Goal: Task Accomplishment & Management: Use online tool/utility

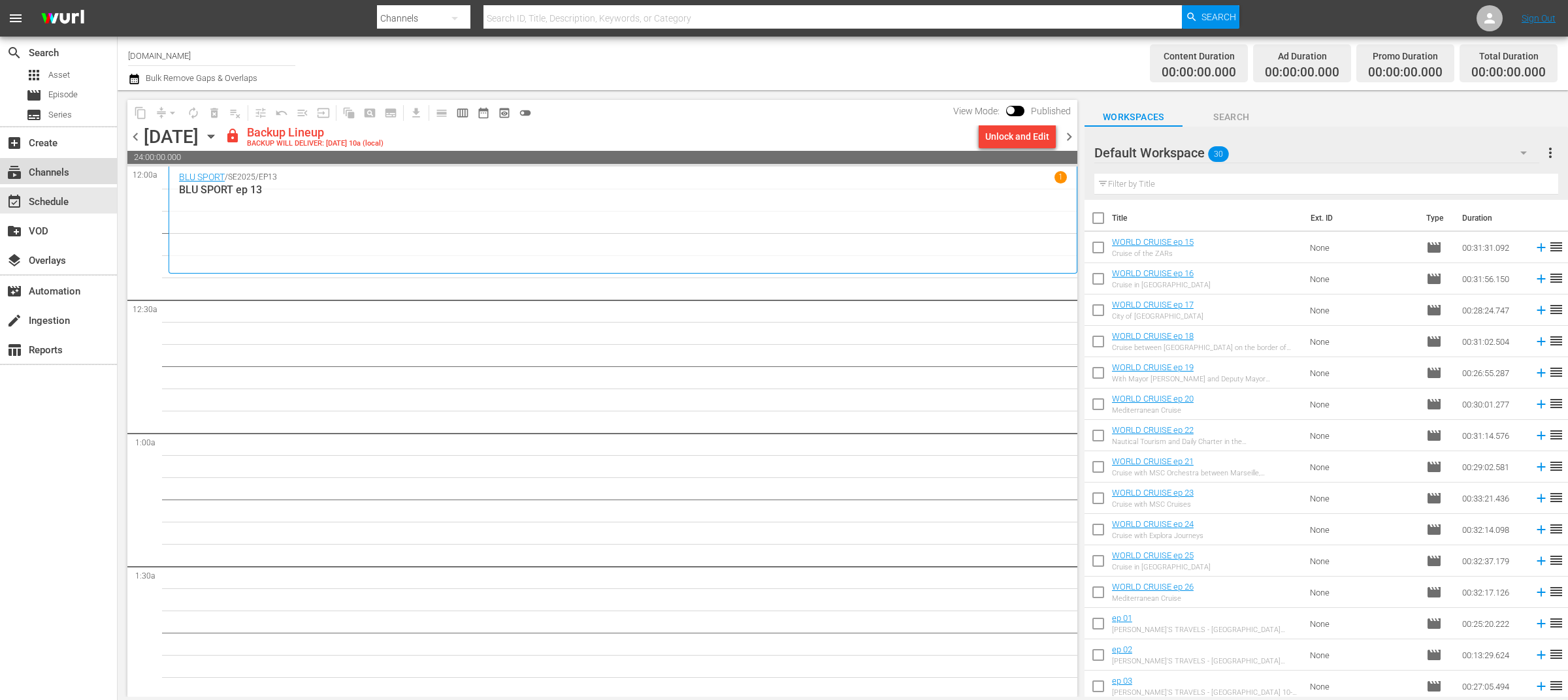
click at [64, 172] on div "subscriptions Channels" at bounding box center [36, 170] width 73 height 12
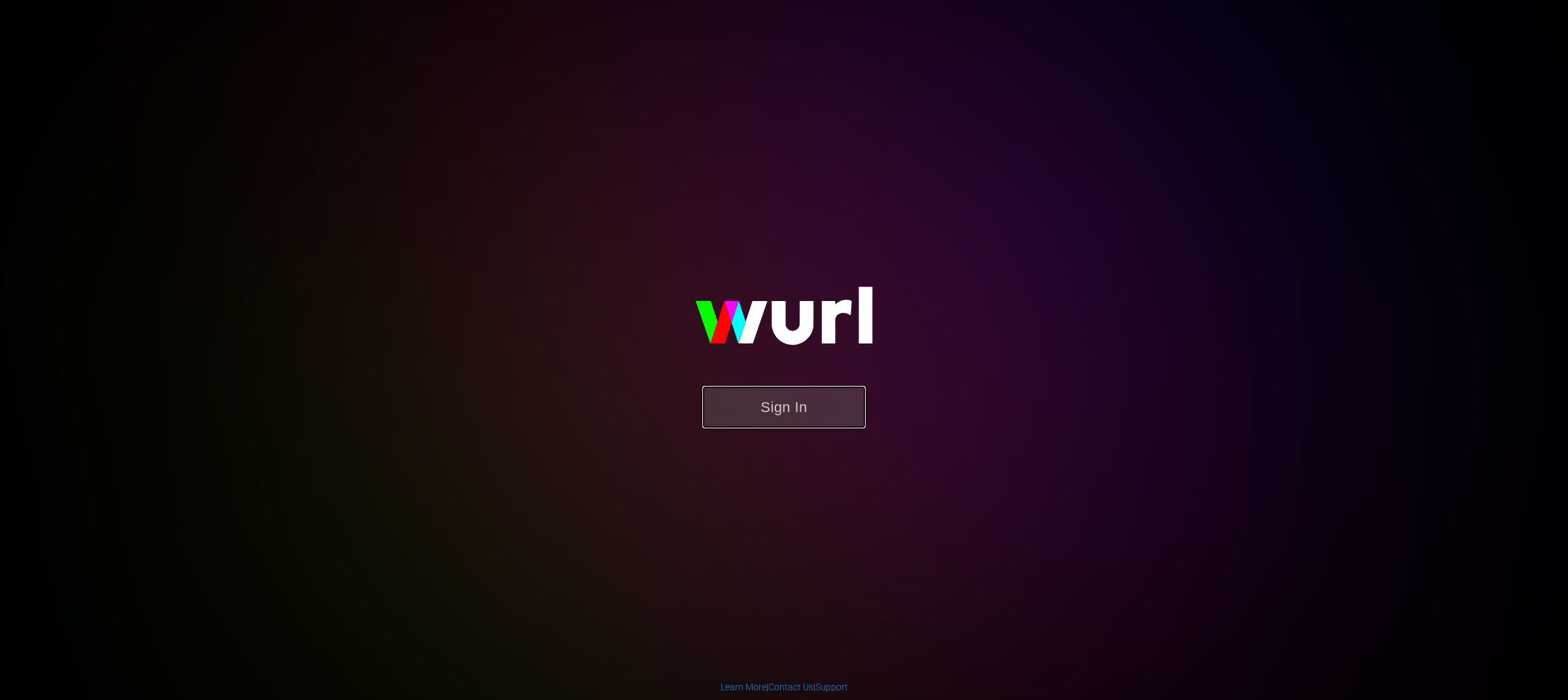
click at [805, 405] on button "Sign In" at bounding box center [784, 407] width 163 height 42
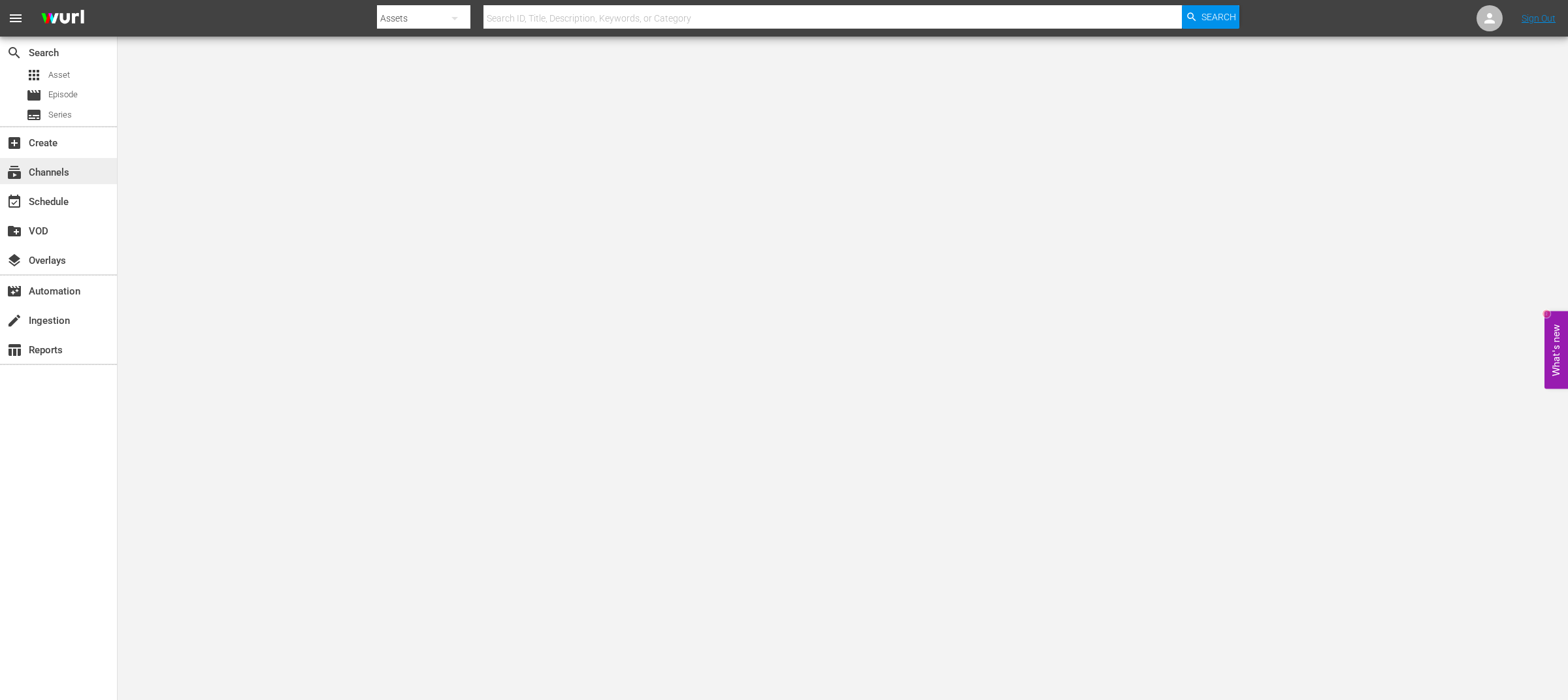
click at [91, 165] on div "subscriptions Channels" at bounding box center [58, 170] width 117 height 26
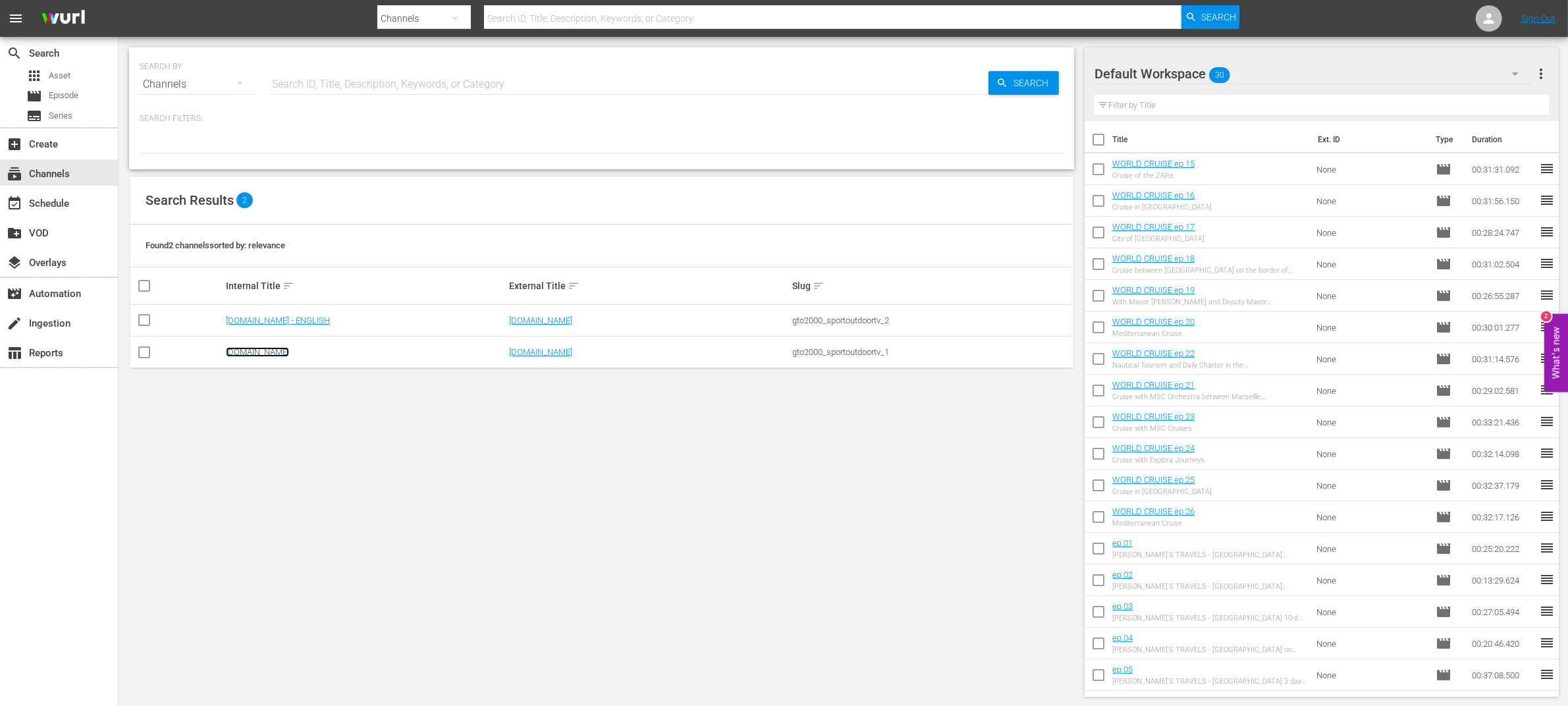
click at [252, 353] on link "[DOMAIN_NAME]" at bounding box center [257, 352] width 63 height 10
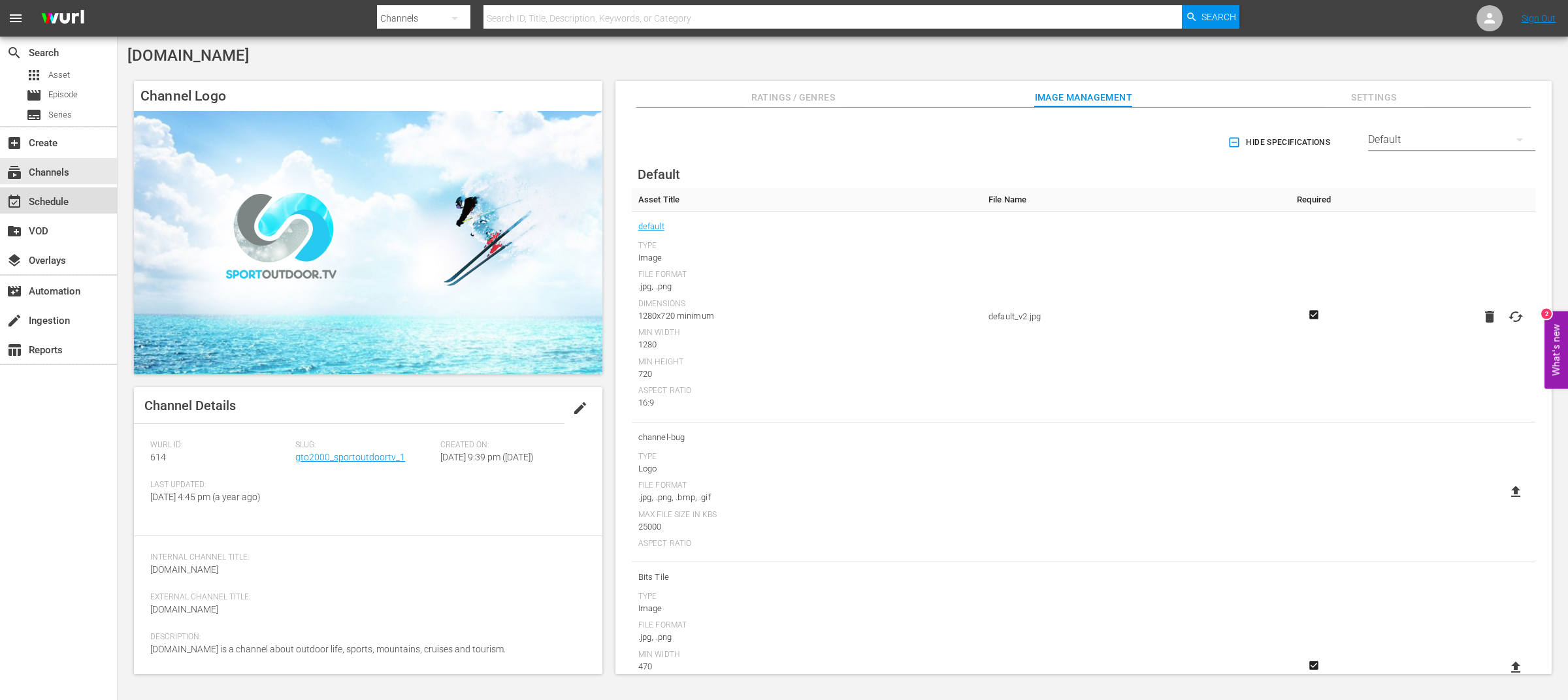
click at [58, 200] on div "event_available Schedule" at bounding box center [36, 200] width 73 height 12
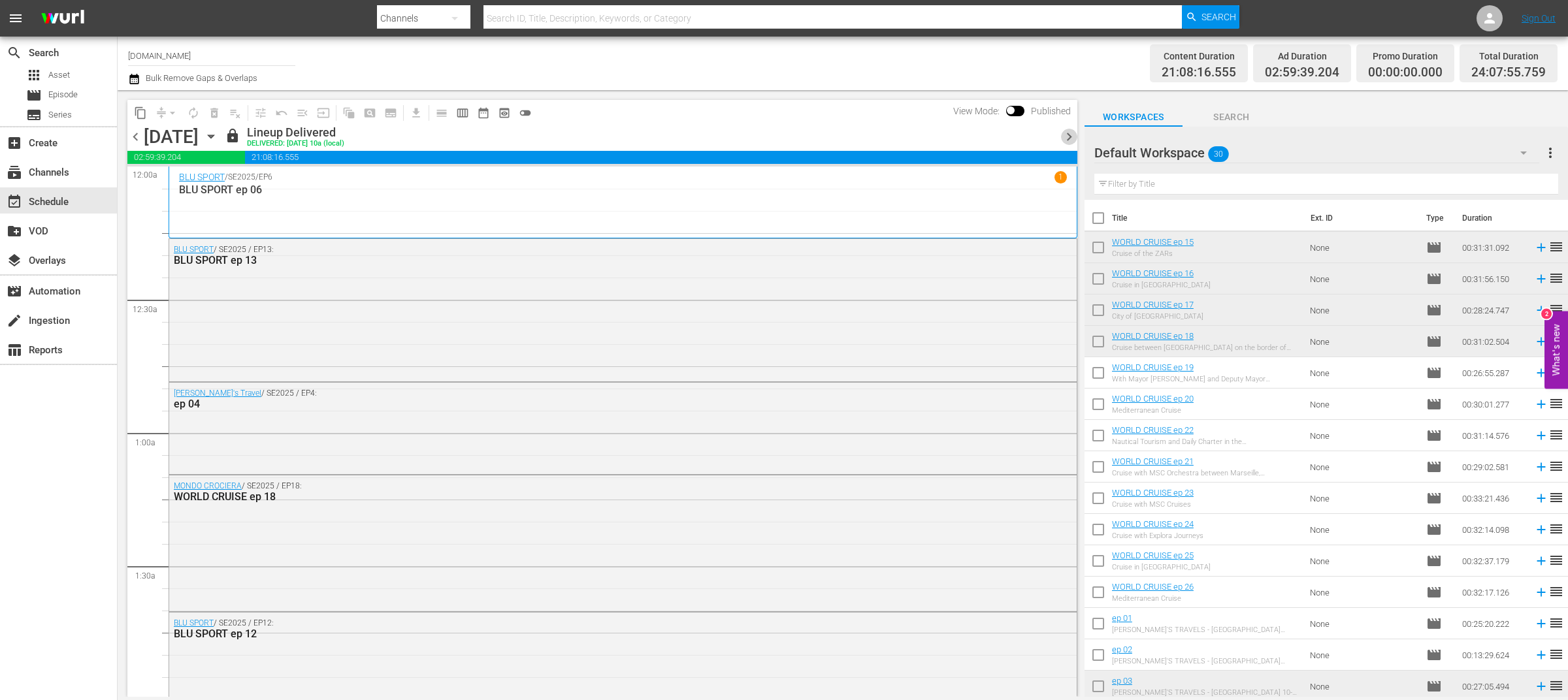
click at [1068, 134] on span "chevron_right" at bounding box center [1068, 137] width 16 height 16
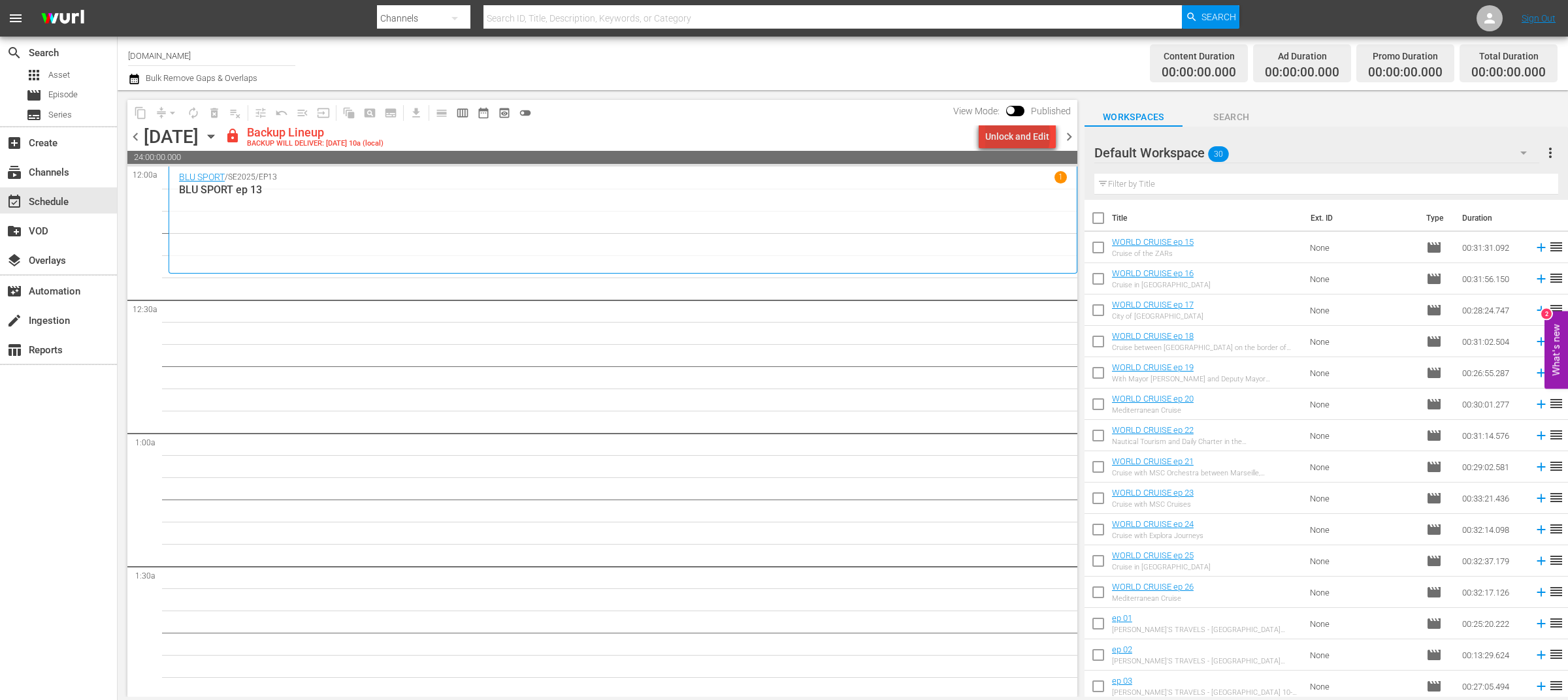
click at [1020, 135] on div "Unlock and Edit" at bounding box center [1017, 137] width 64 height 24
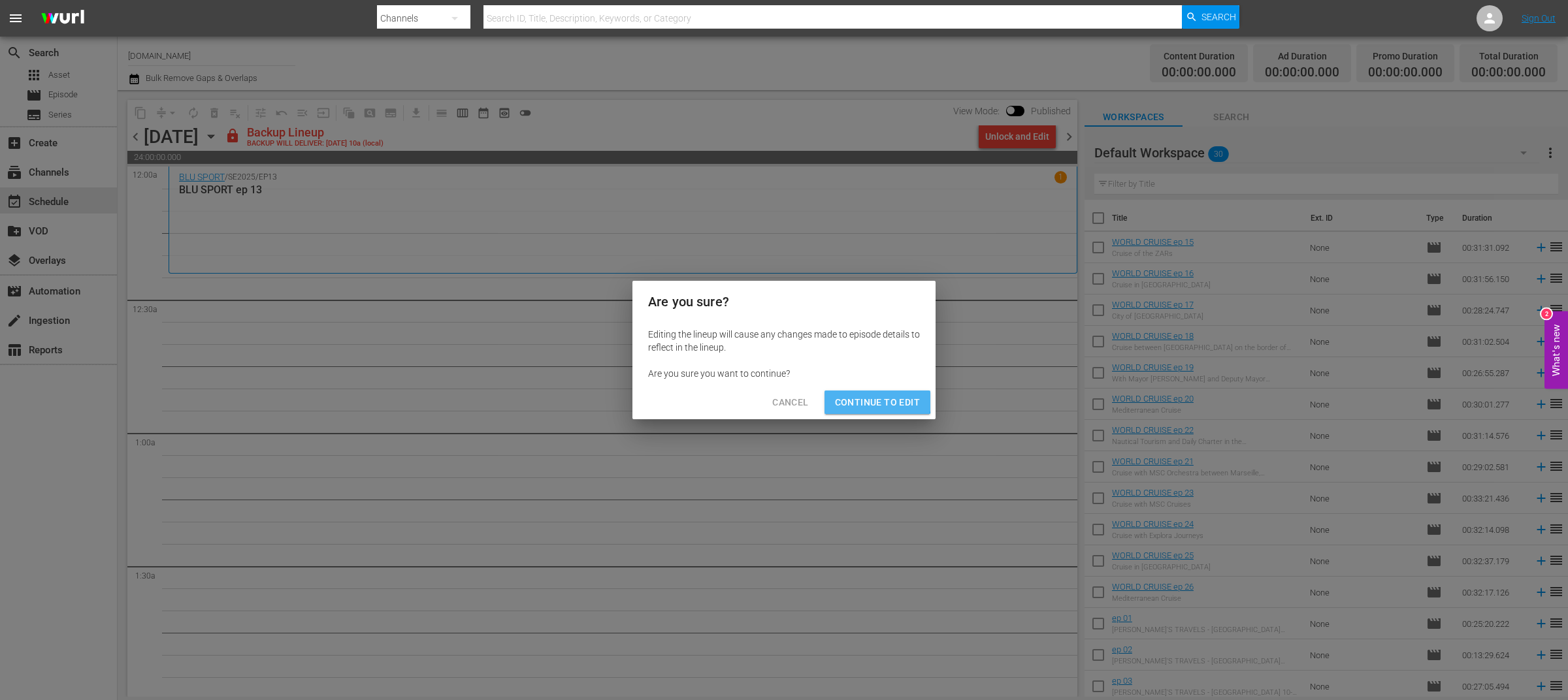
click at [878, 398] on span "Continue to Edit" at bounding box center [877, 402] width 85 height 16
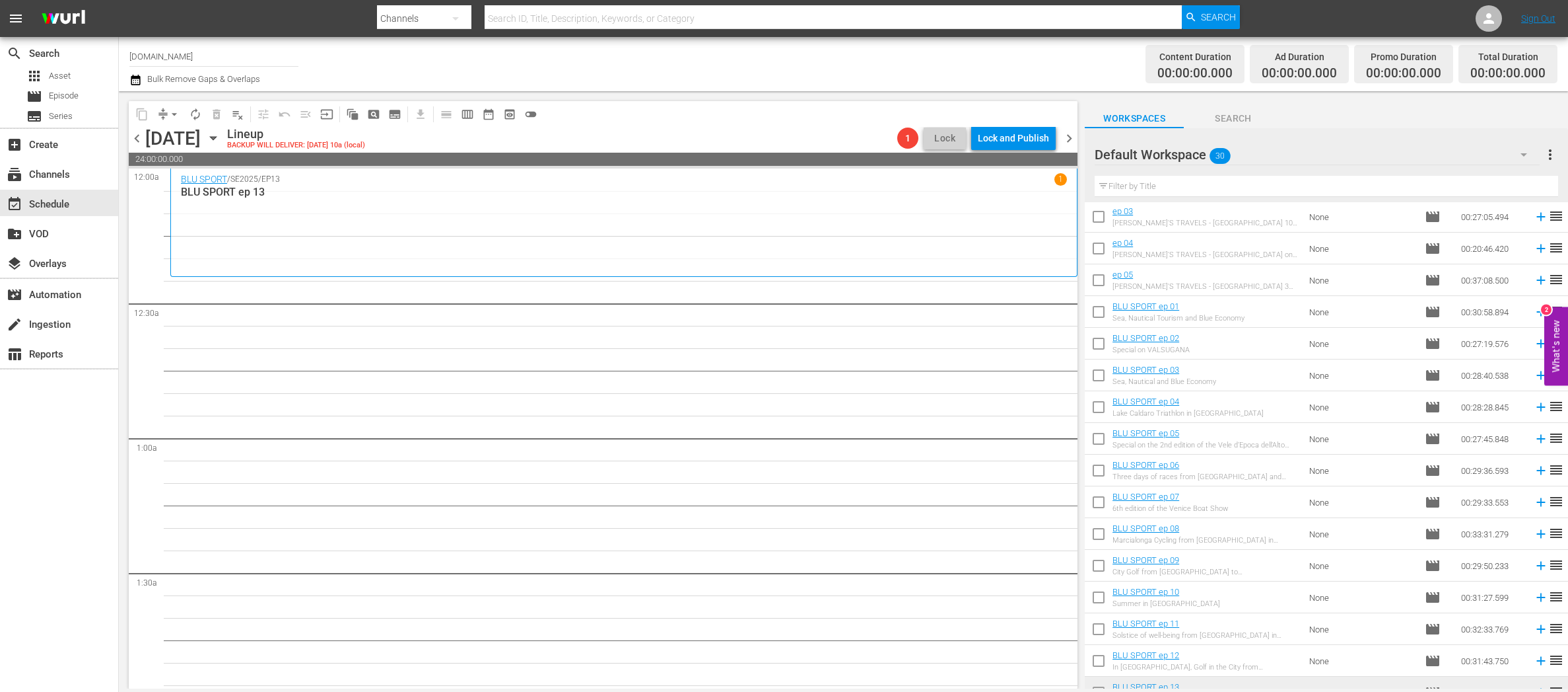
scroll to position [494, 0]
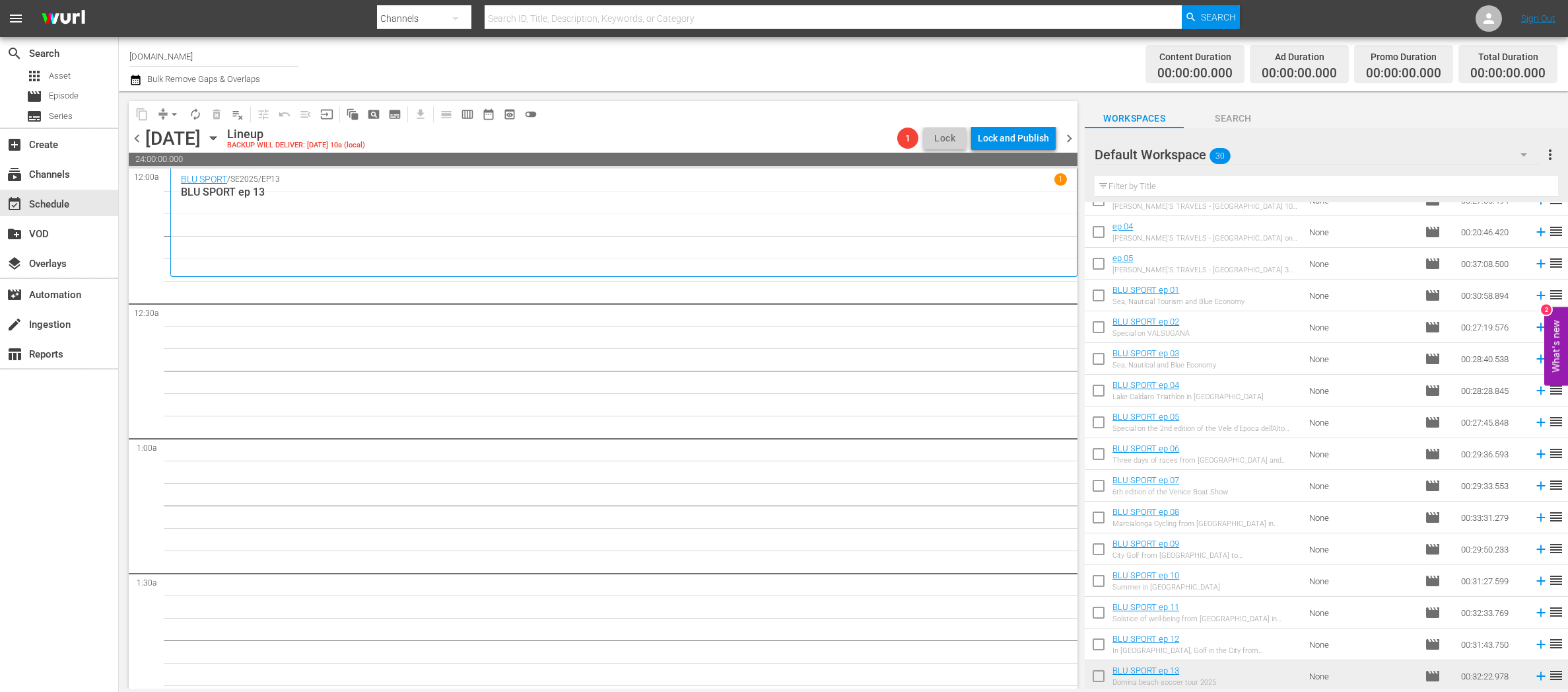
click at [139, 137] on span "chevron_left" at bounding box center [137, 138] width 17 height 17
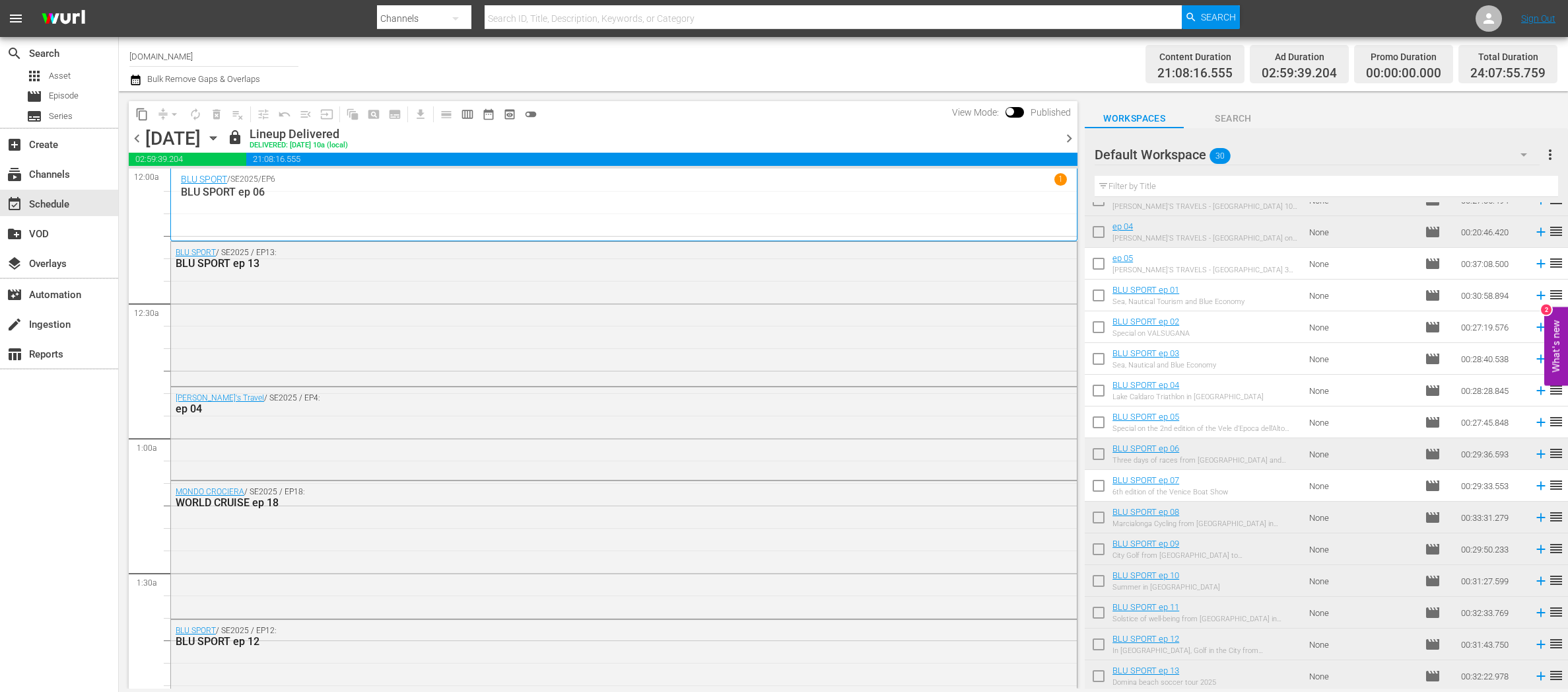
click at [139, 137] on span "chevron_left" at bounding box center [137, 138] width 17 height 17
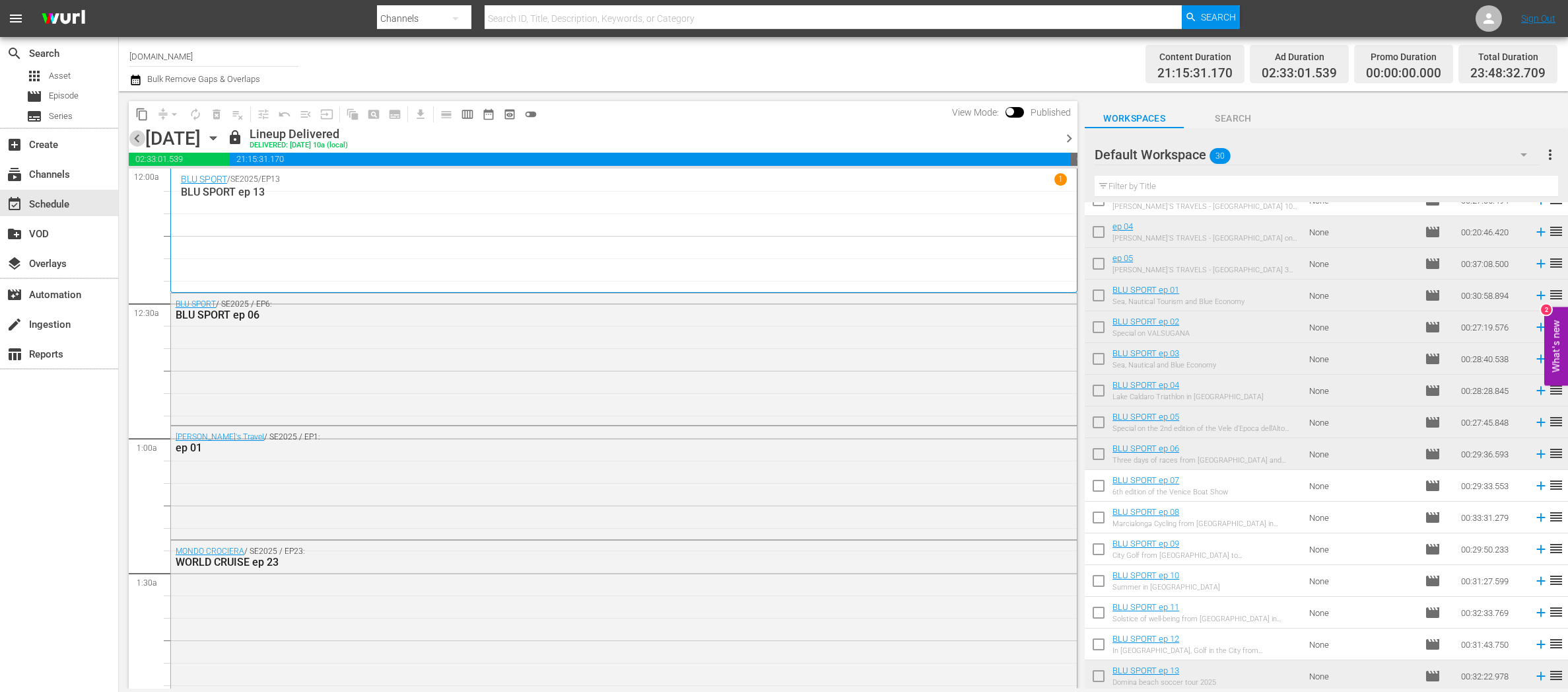
click at [139, 137] on span "chevron_left" at bounding box center [137, 138] width 17 height 17
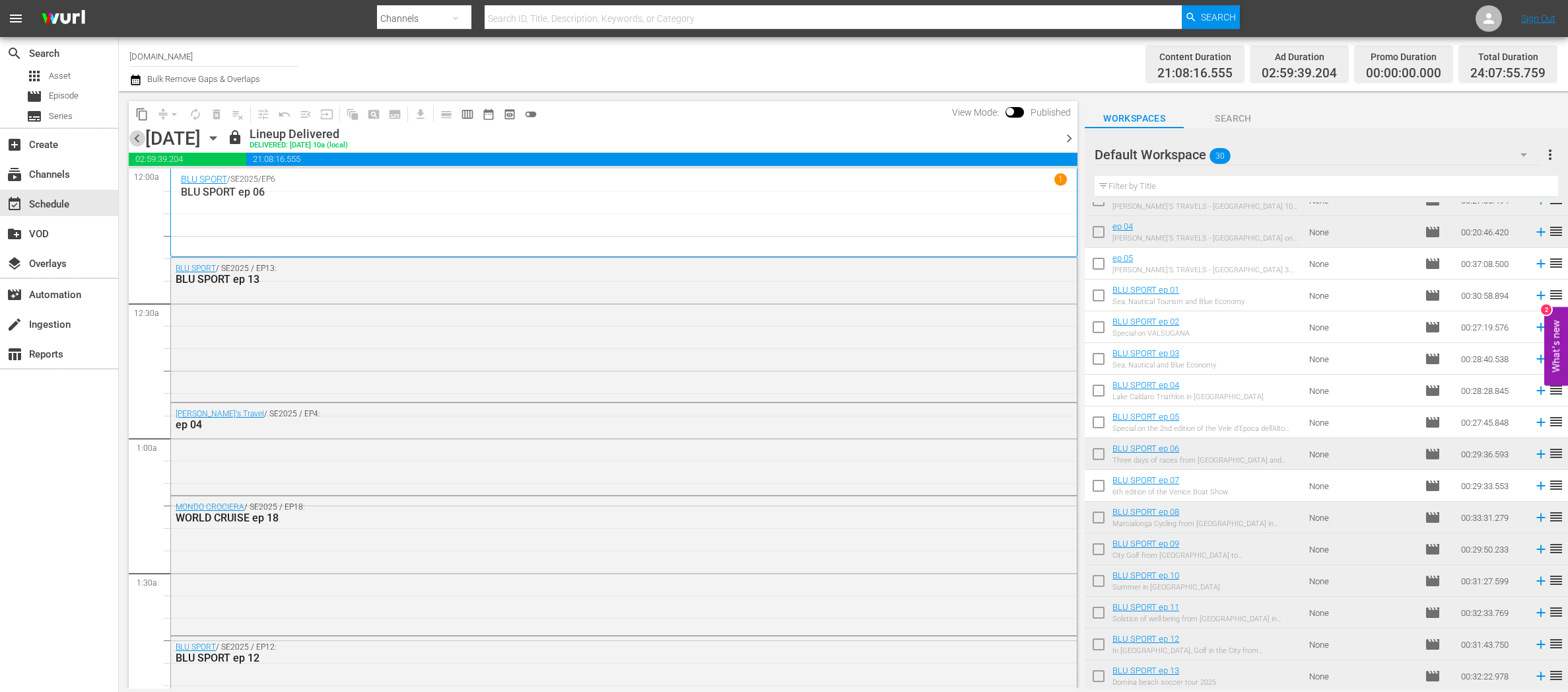
click at [139, 137] on span "chevron_left" at bounding box center [137, 138] width 17 height 17
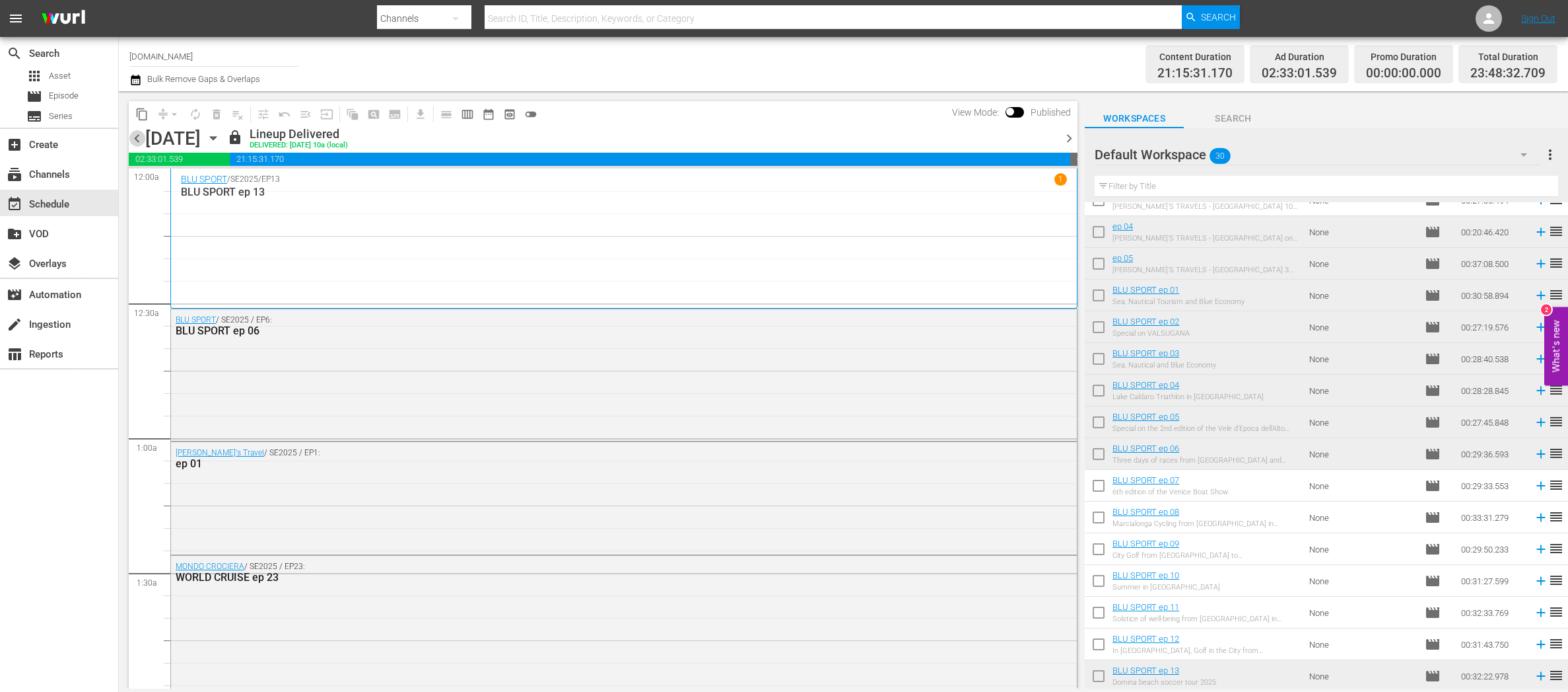
click at [139, 137] on span "chevron_left" at bounding box center [137, 138] width 17 height 17
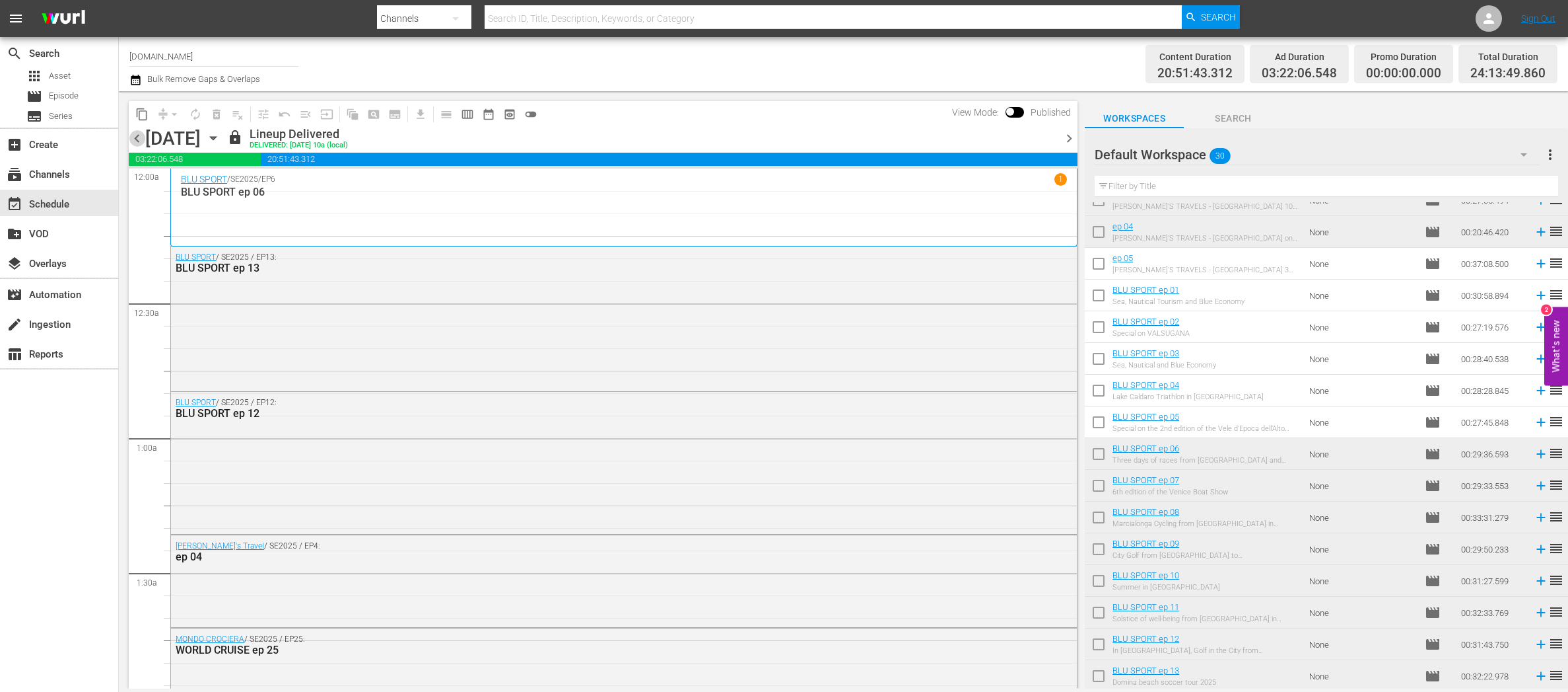
click at [139, 137] on span "chevron_left" at bounding box center [137, 138] width 17 height 17
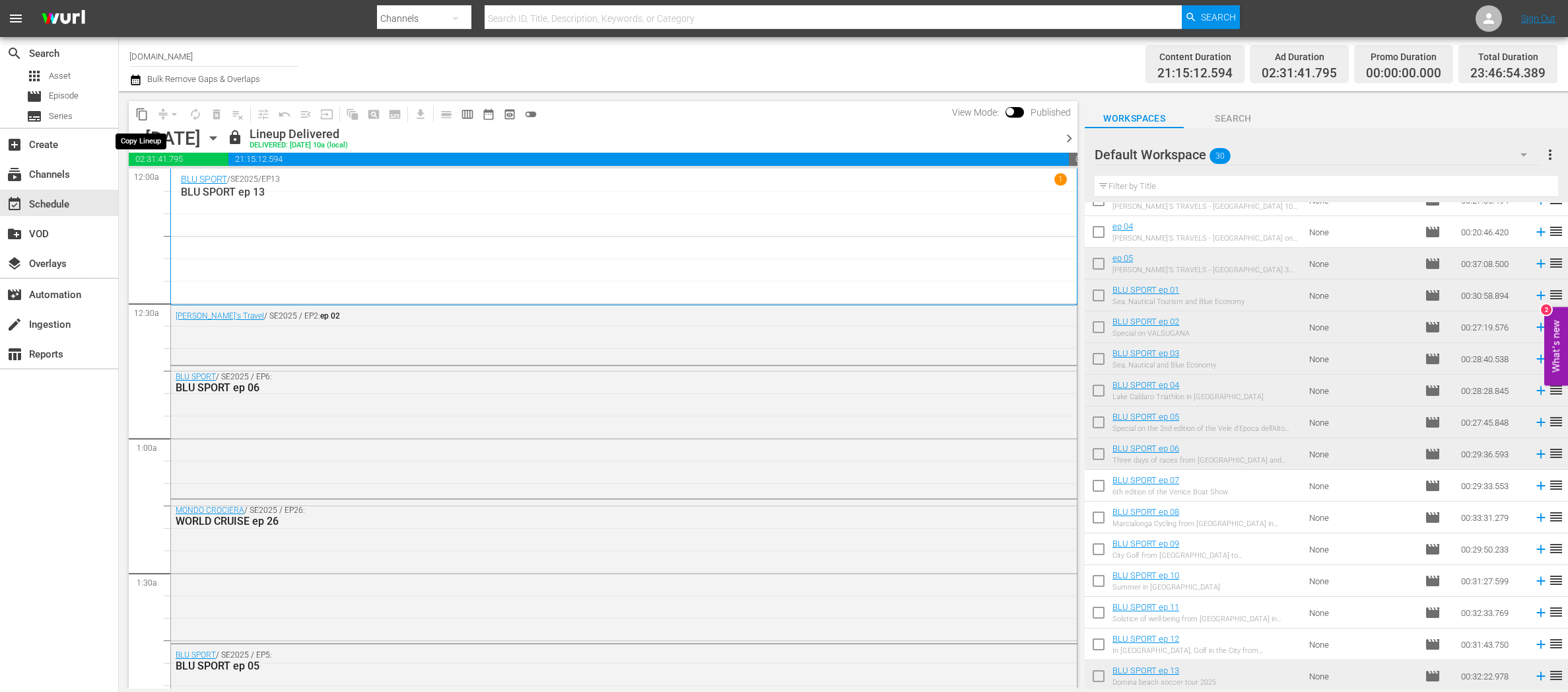
click at [147, 114] on span "content_copy" at bounding box center [141, 114] width 13 height 14
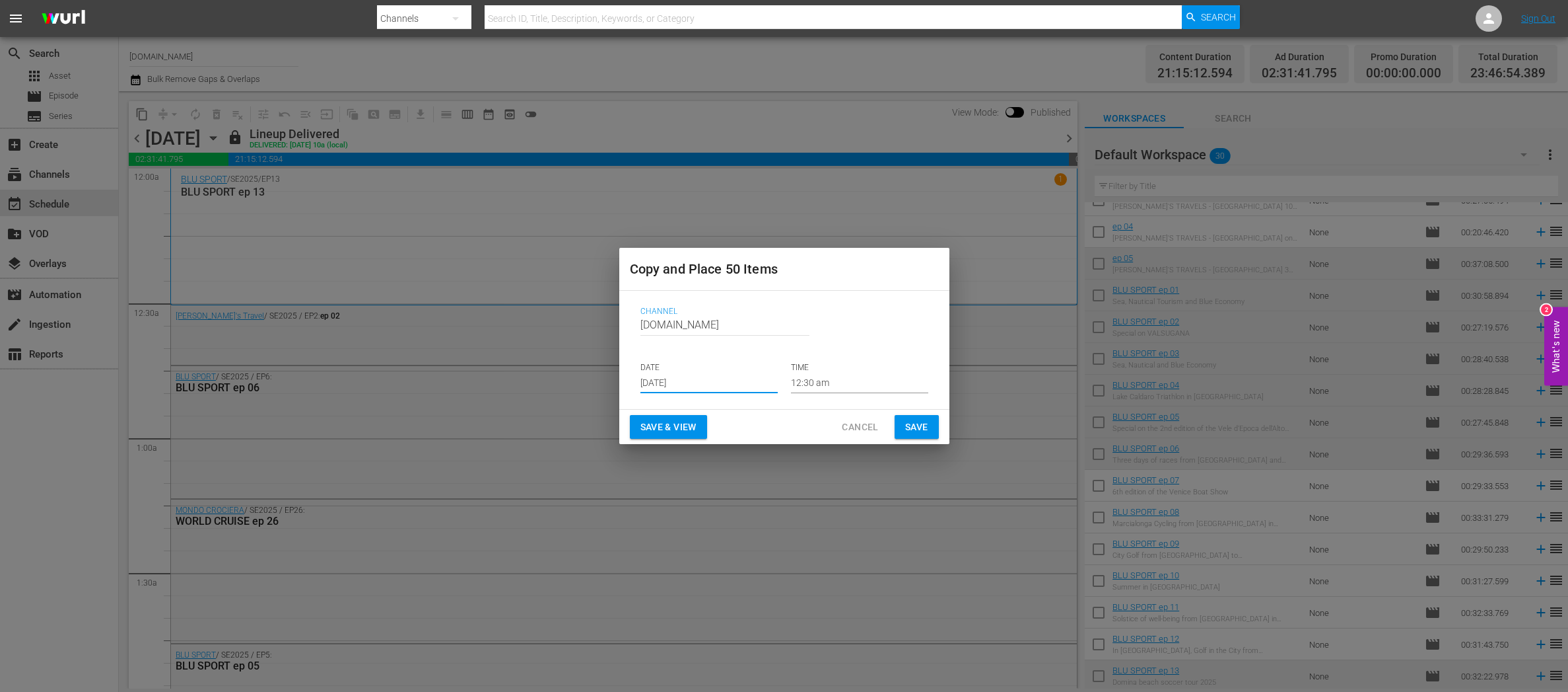
click at [711, 382] on input "Sep 5th 2025" at bounding box center [709, 383] width 137 height 20
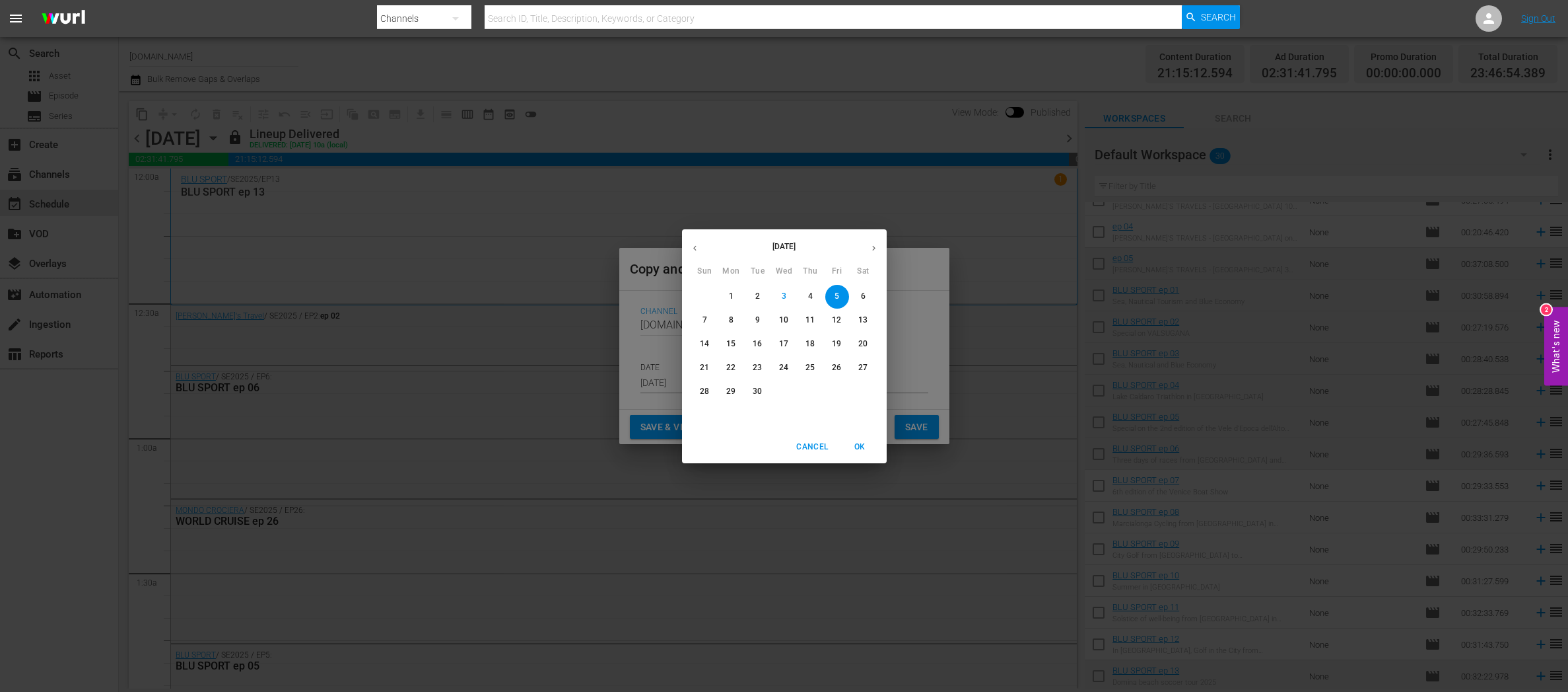
click at [813, 297] on span "4" at bounding box center [811, 296] width 24 height 11
type input "Sep 4th 2025"
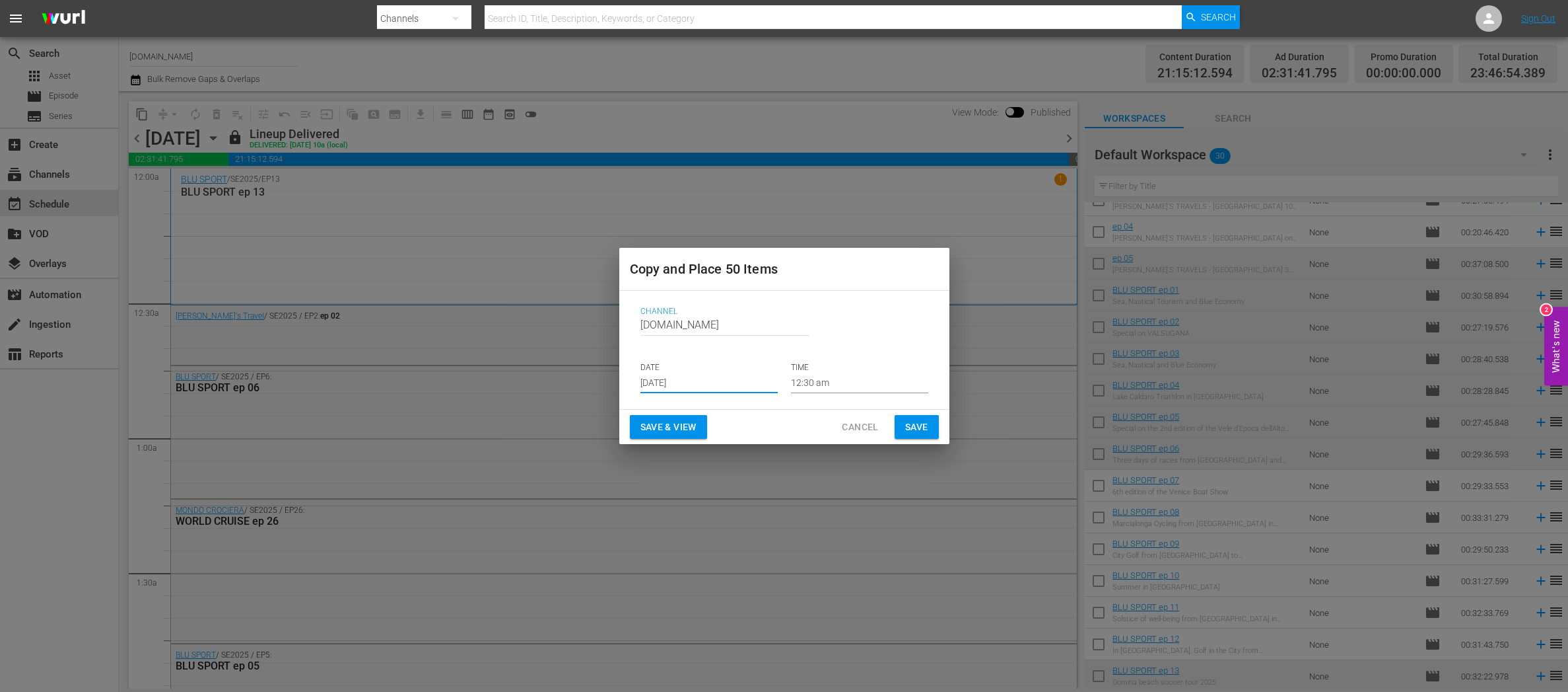
click at [688, 427] on span "Save & View" at bounding box center [668, 427] width 56 height 17
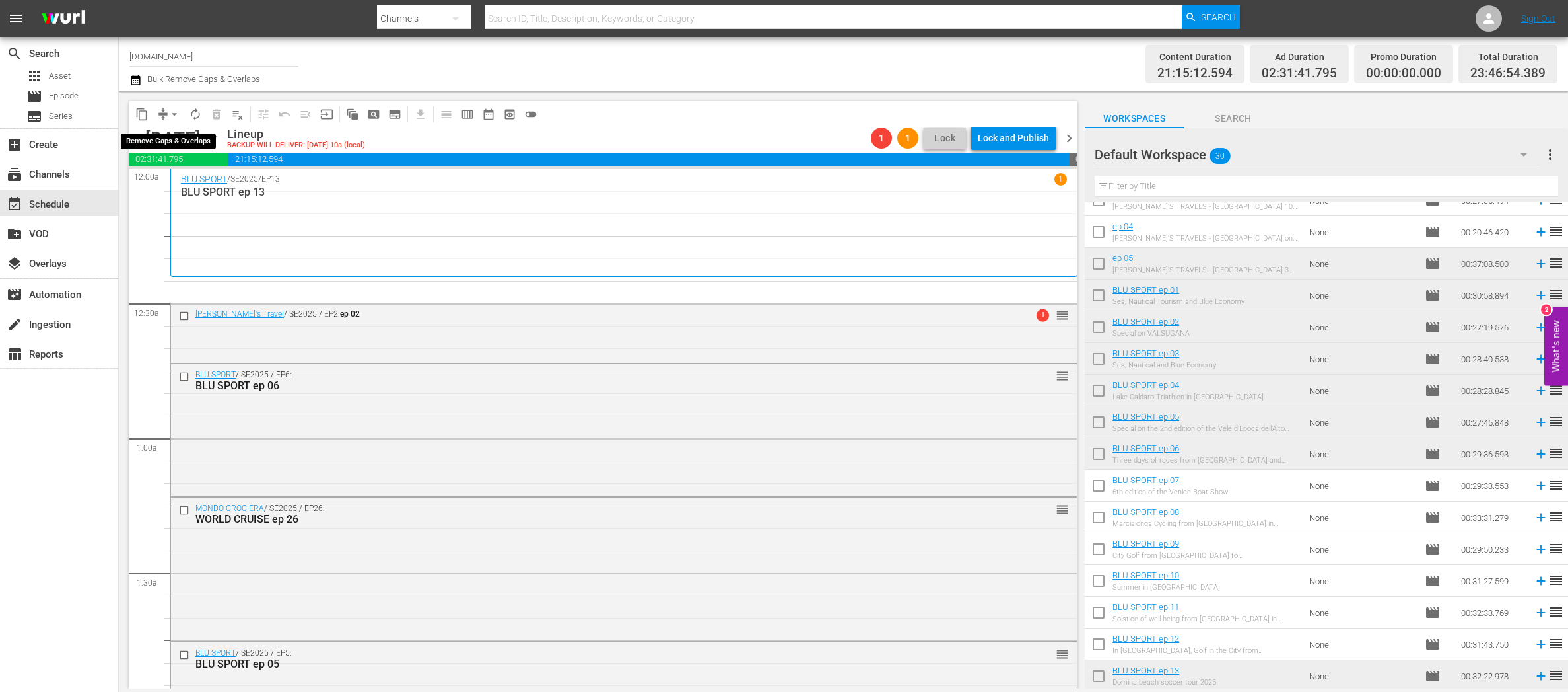
click at [171, 114] on span "arrow_drop_down" at bounding box center [174, 114] width 13 height 14
click at [210, 183] on li "Align to End of Previous Day" at bounding box center [175, 184] width 139 height 21
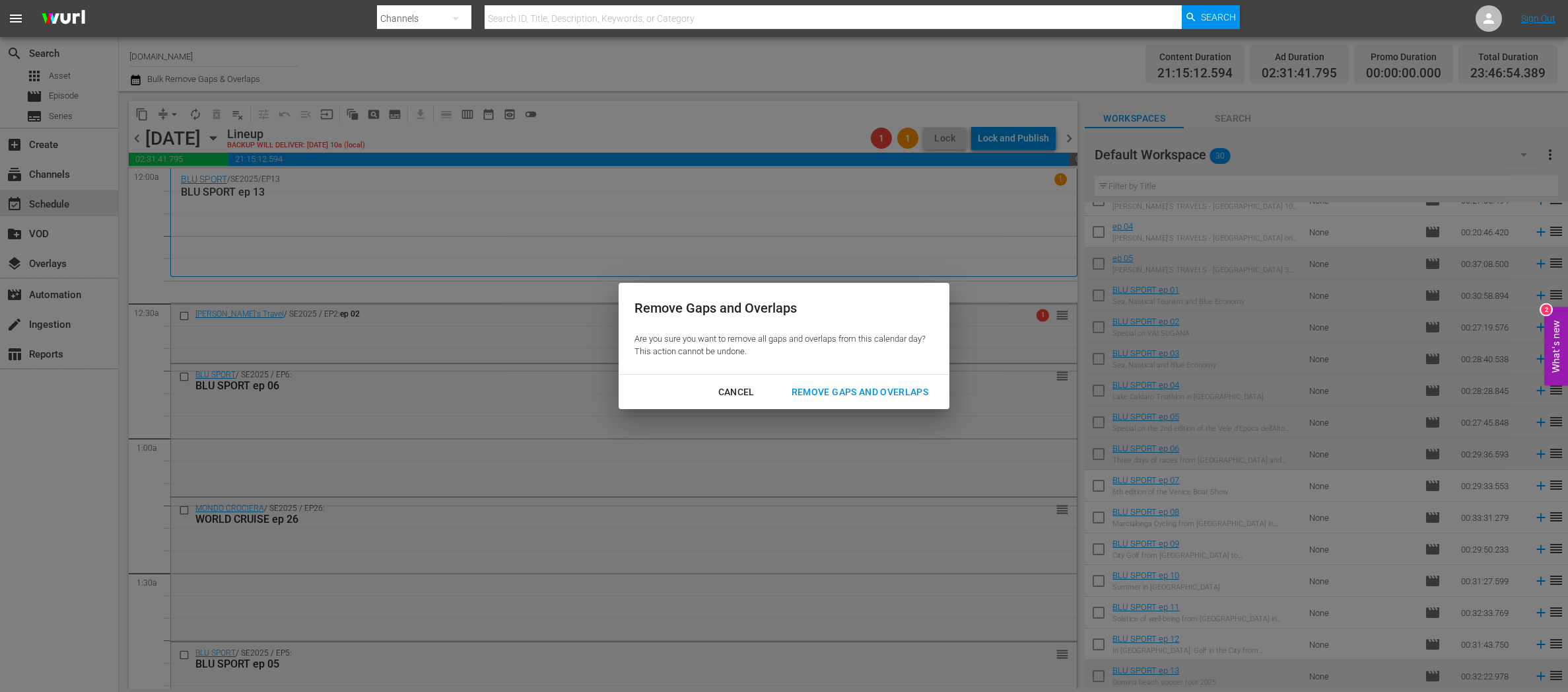
click at [865, 390] on div "Remove Gaps and Overlaps" at bounding box center [860, 392] width 158 height 17
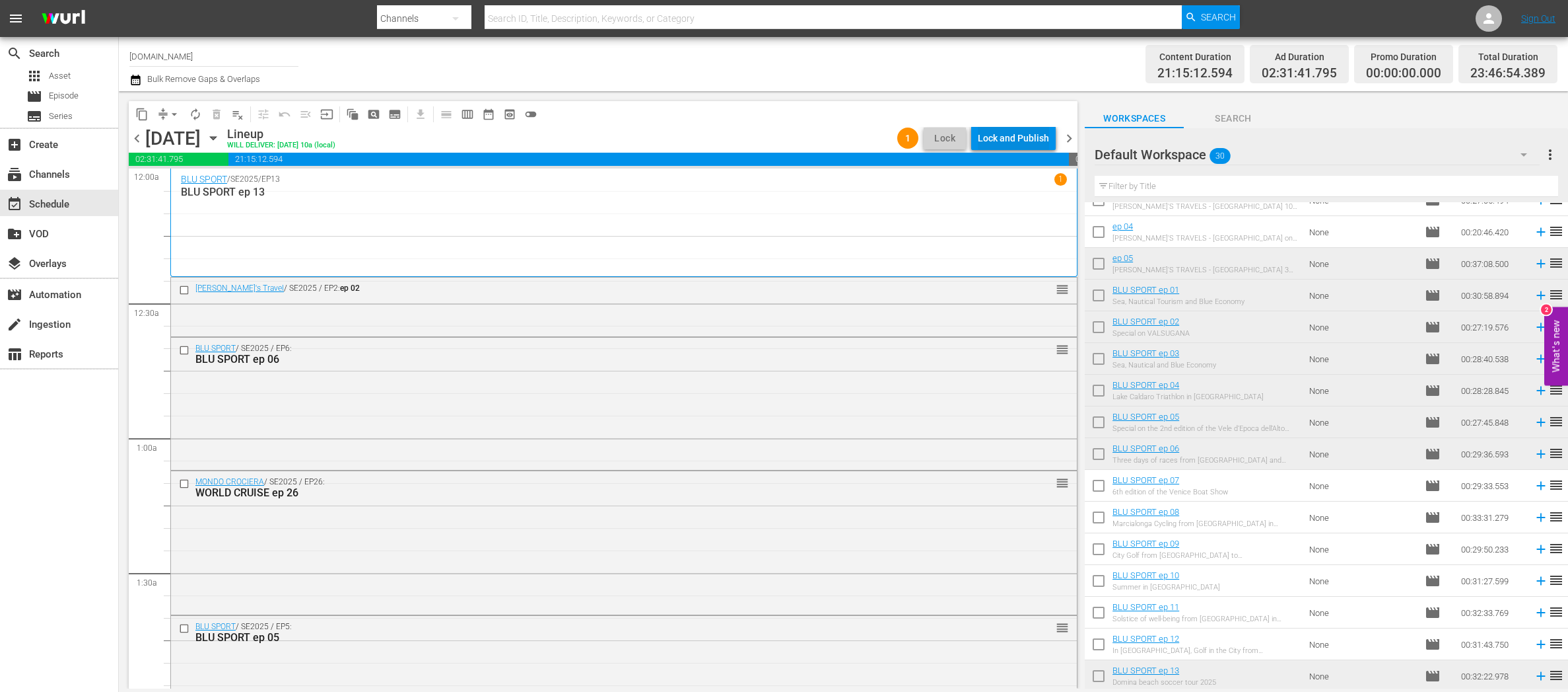
click at [1041, 137] on div "Lock and Publish" at bounding box center [1013, 138] width 71 height 24
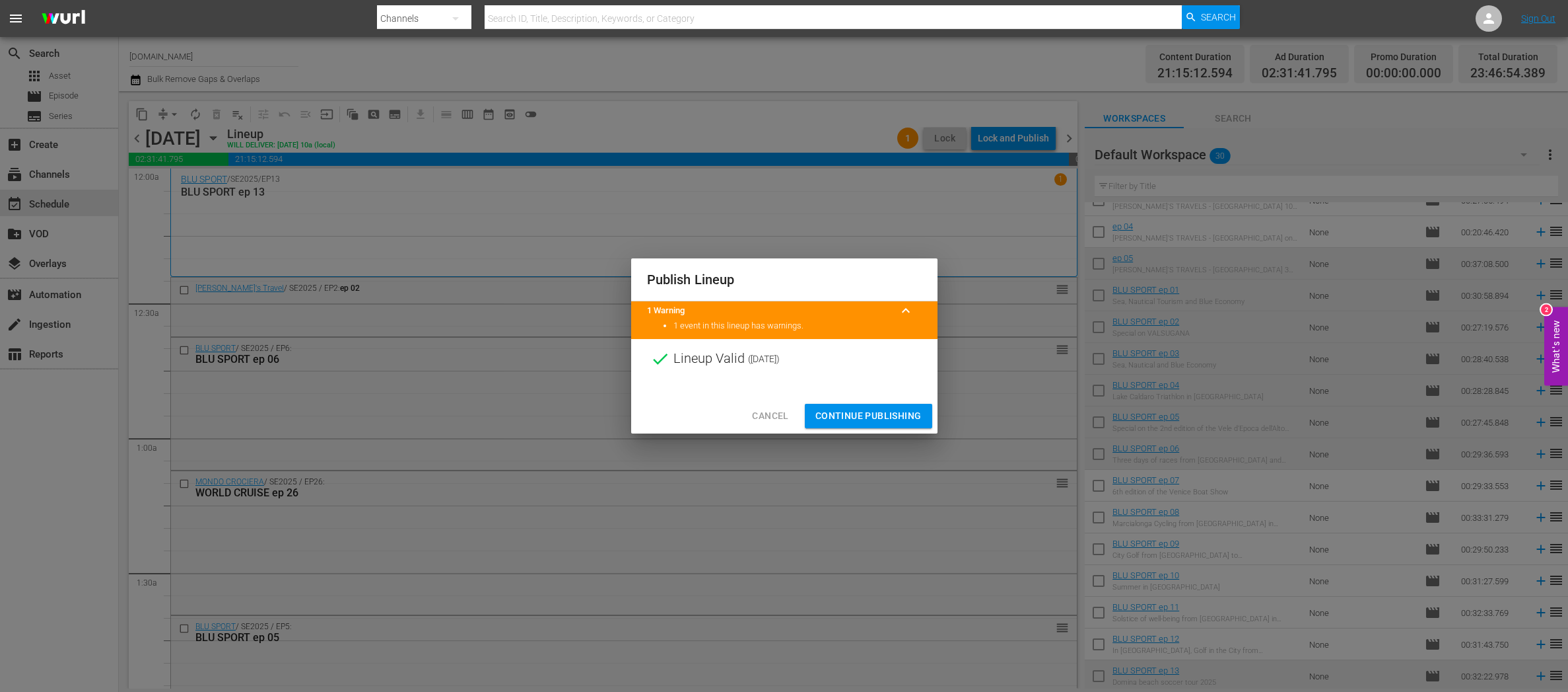
click at [903, 412] on span "Continue Publishing" at bounding box center [869, 416] width 106 height 17
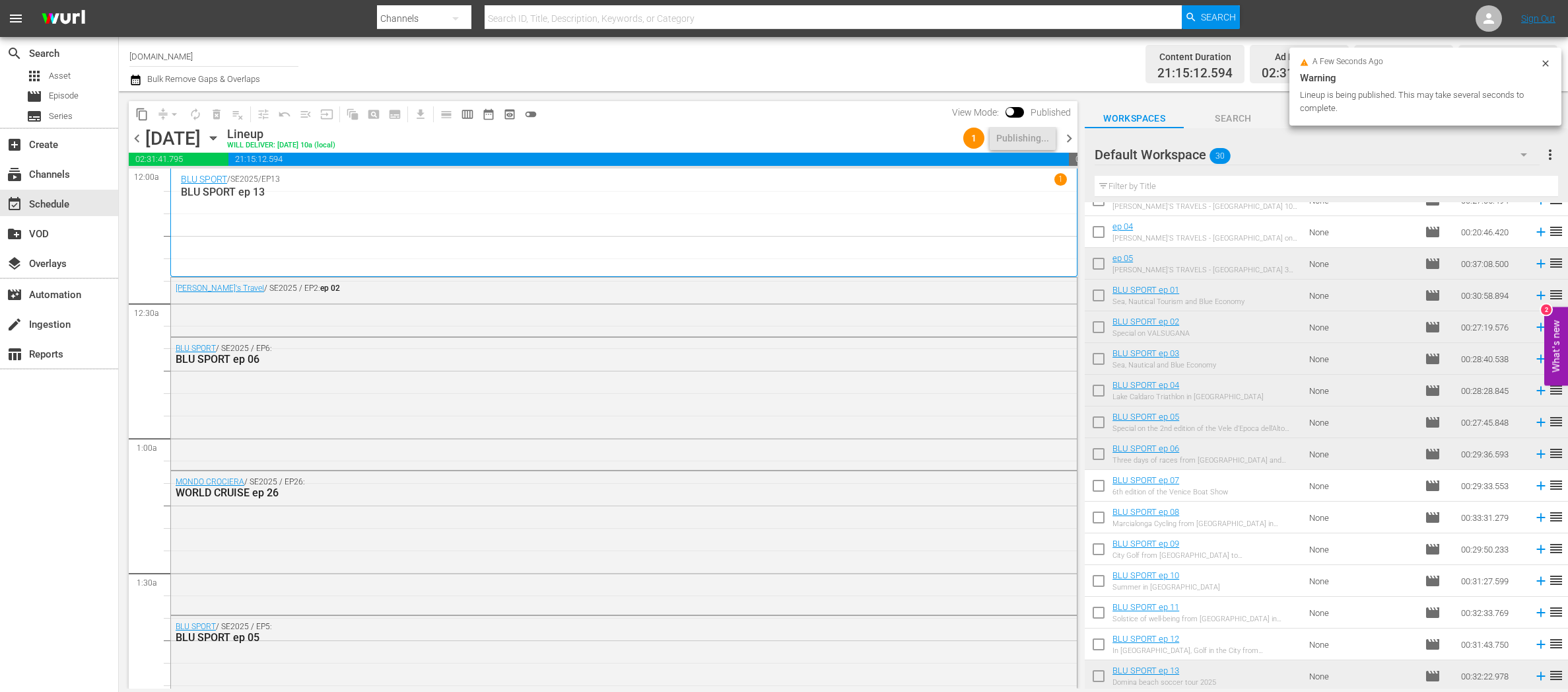
click at [1071, 135] on span "chevron_right" at bounding box center [1069, 138] width 17 height 17
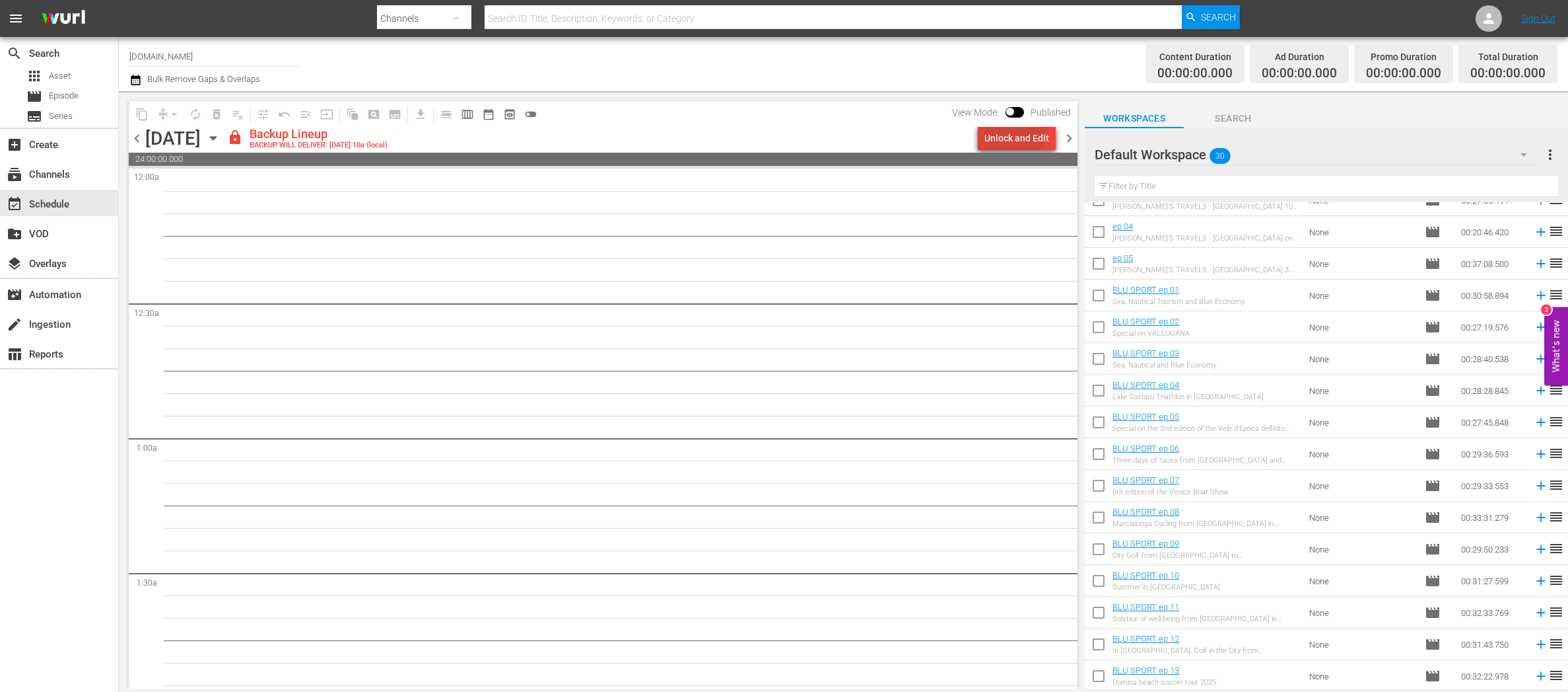
click at [1014, 136] on div "Unlock and Edit" at bounding box center [1016, 138] width 64 height 24
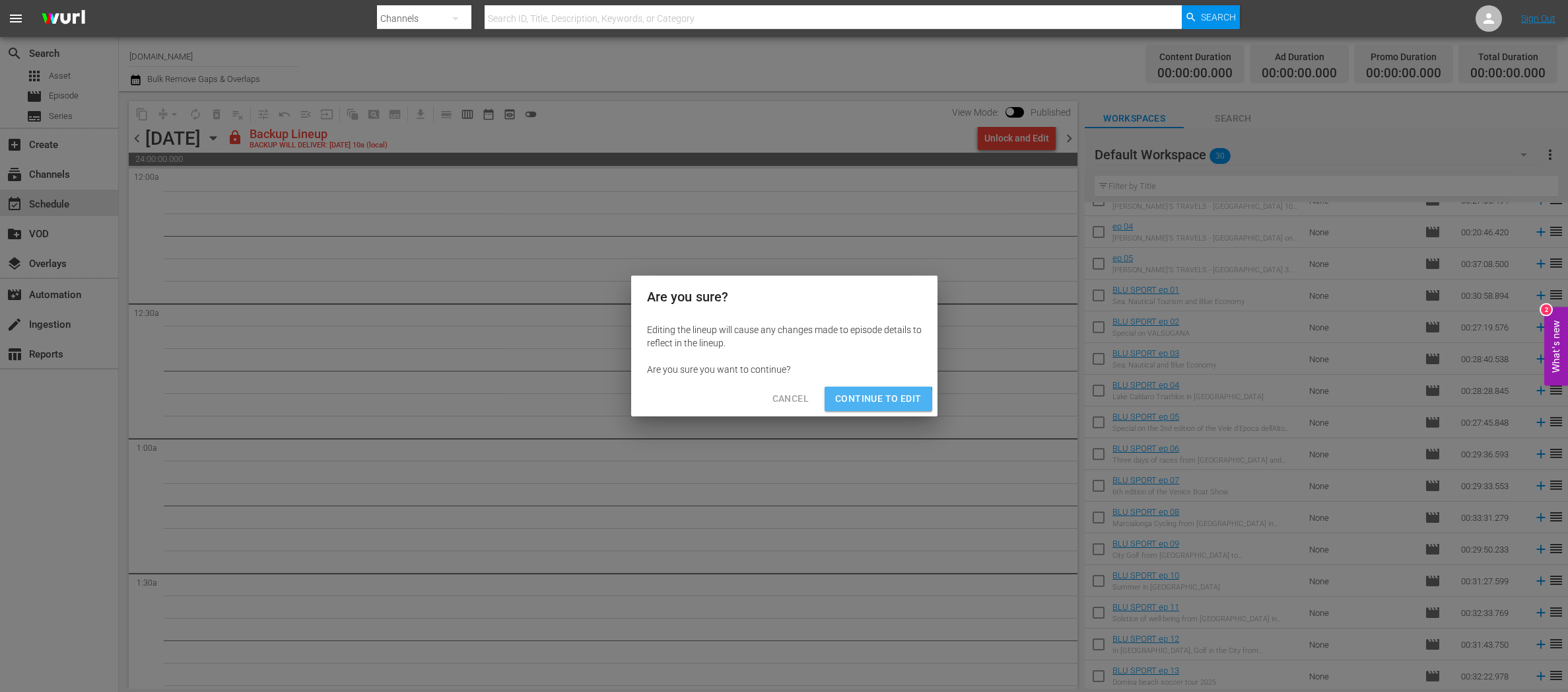
click at [868, 402] on span "Continue to Edit" at bounding box center [878, 398] width 86 height 17
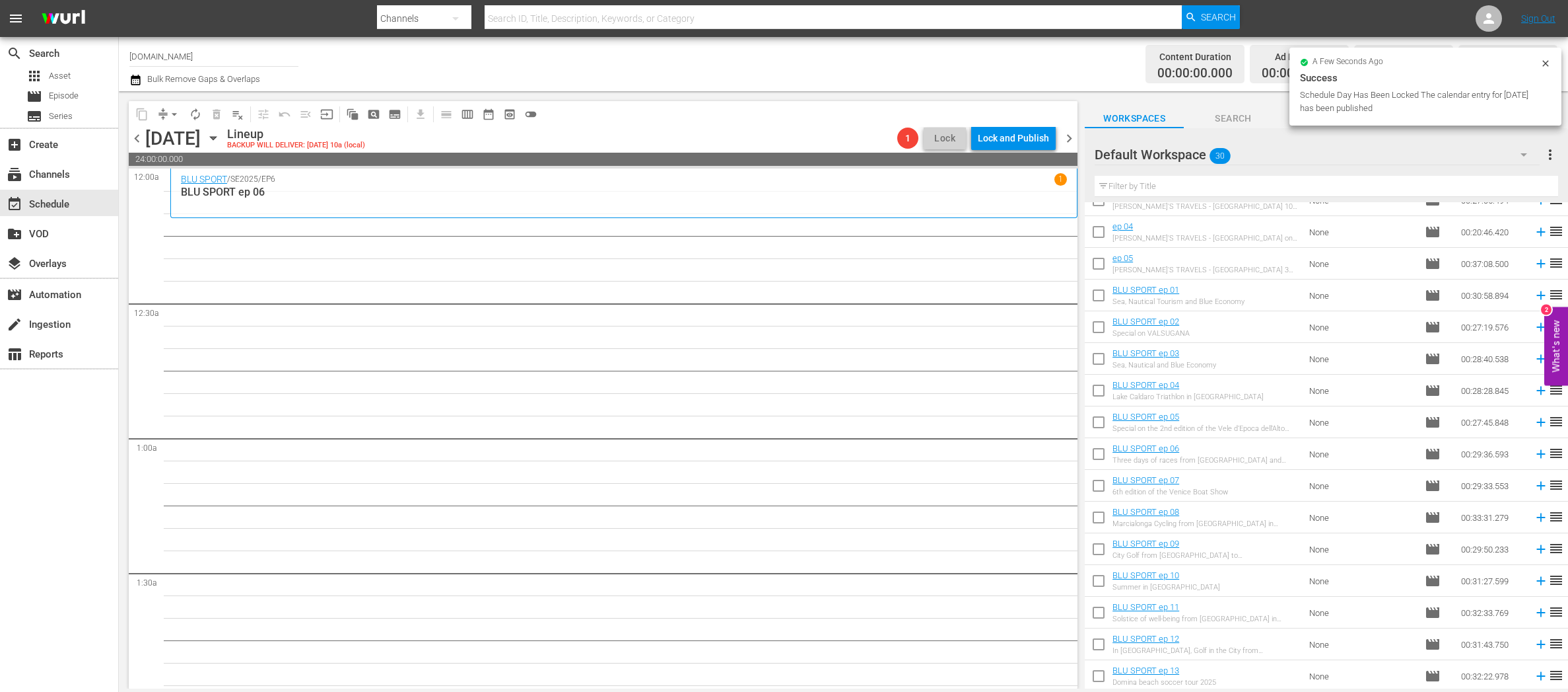
click at [133, 137] on span "chevron_left" at bounding box center [137, 138] width 17 height 17
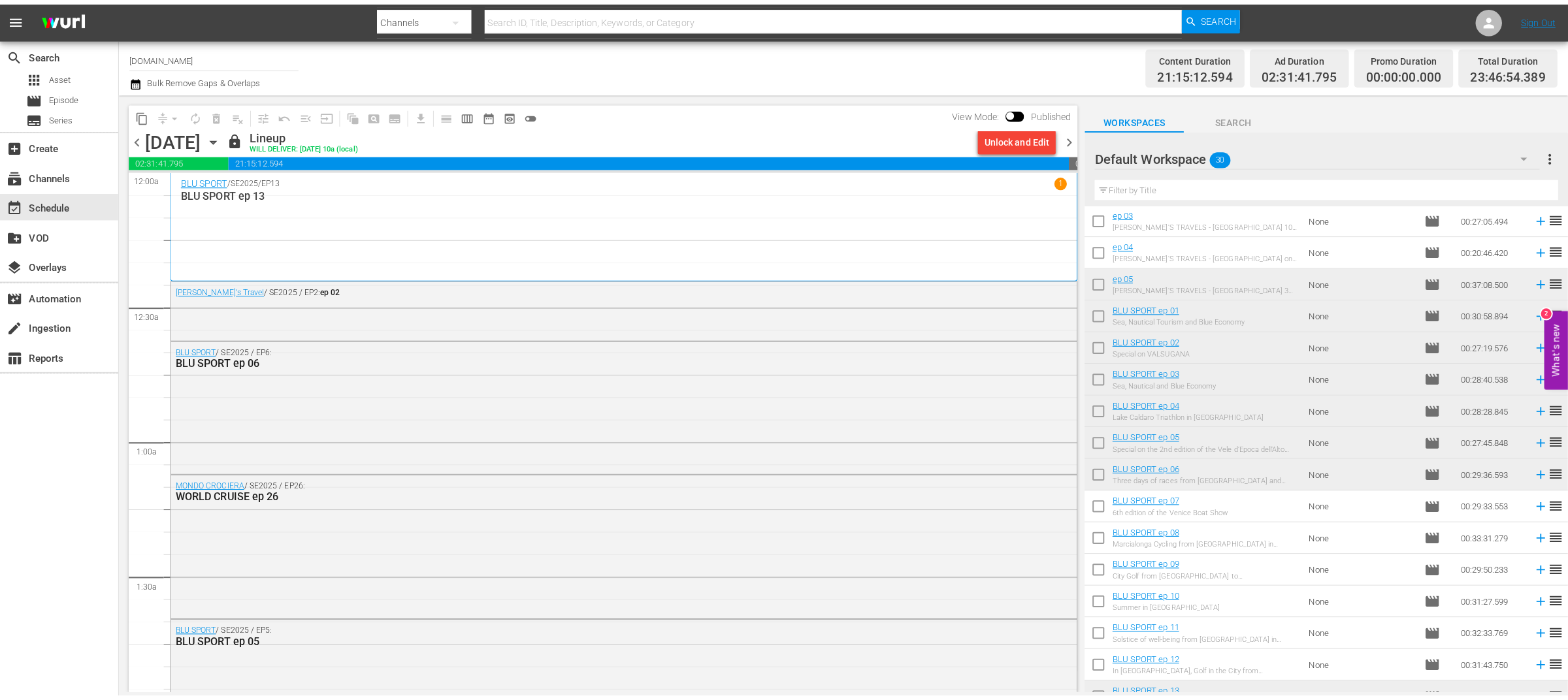
scroll to position [472, 0]
